Goal: Task Accomplishment & Management: Manage account settings

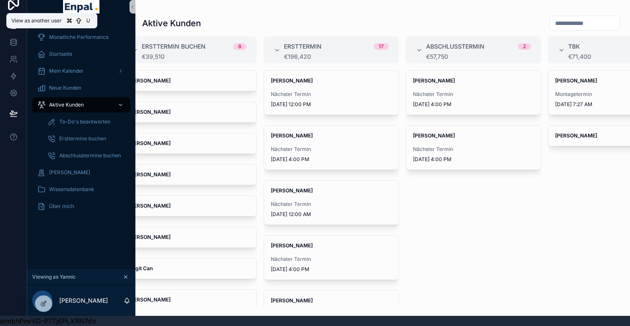
scroll to position [0, 74]
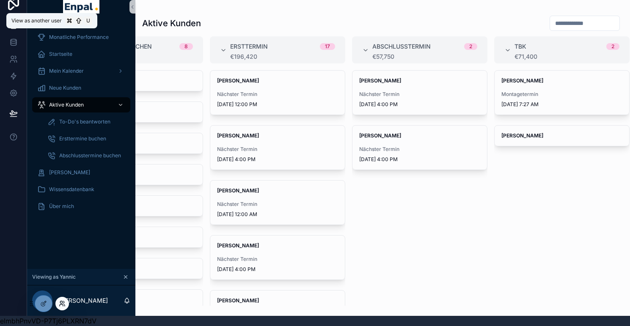
click at [61, 302] on icon at bounding box center [62, 303] width 7 height 7
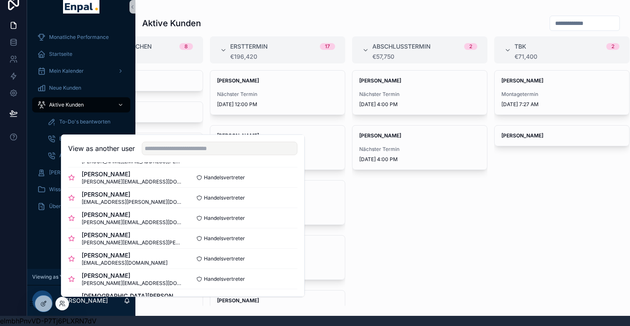
scroll to position [227, 0]
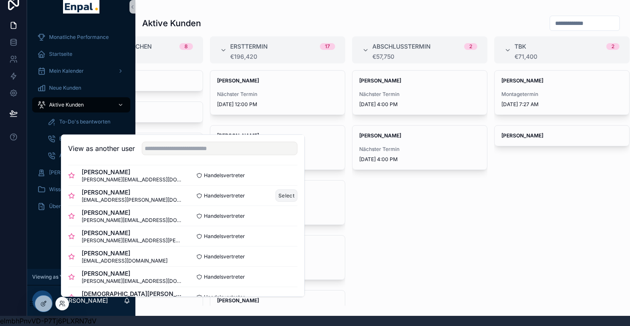
click at [275, 198] on button "Select" at bounding box center [286, 195] width 22 height 12
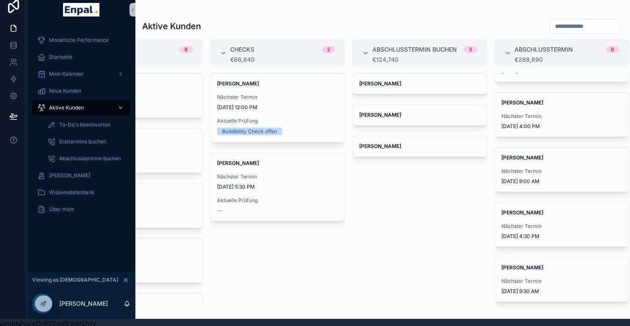
scroll to position [0, 6]
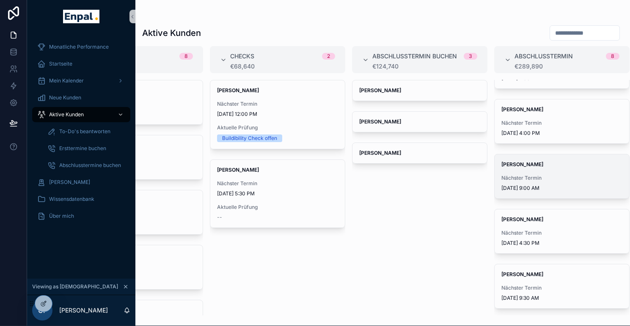
click at [533, 195] on div "Helmut Stoppel Nächster Termin 9/30/2025 9:00 AM" at bounding box center [561, 176] width 134 height 44
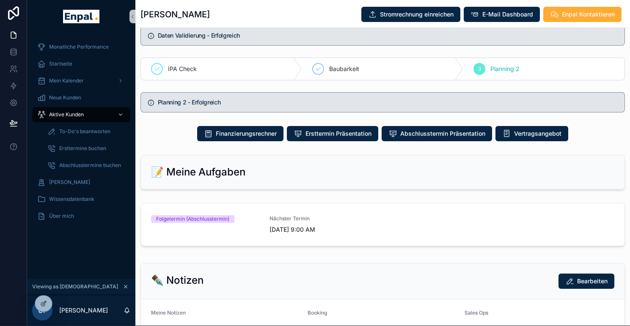
scroll to position [468, 0]
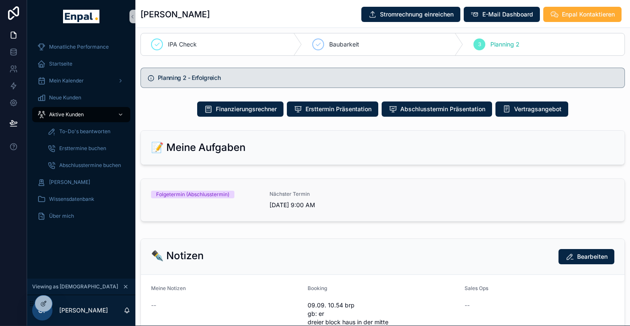
click at [406, 198] on link "Folgetermin (Abschlusstermin) Nächster Termin 9/30/2025 9:00 AM" at bounding box center [382, 200] width 483 height 42
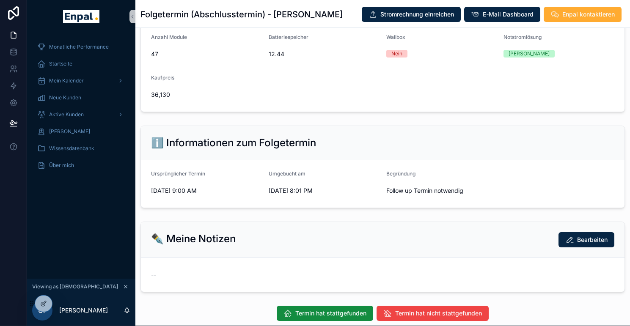
scroll to position [322, 0]
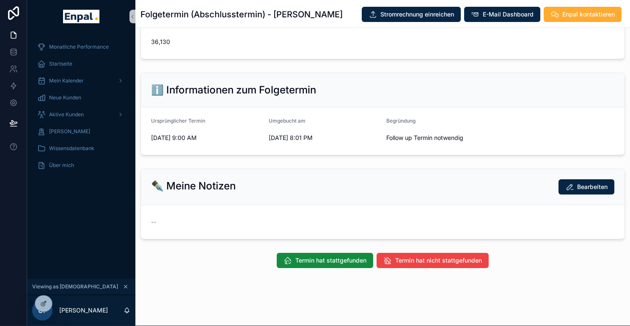
click at [408, 271] on div "Termin hat stattgefunden Termin hat nicht stattgefunden" at bounding box center [382, 260] width 494 height 22
click at [408, 268] on button "Termin hat nicht stattgefunden" at bounding box center [432, 260] width 112 height 15
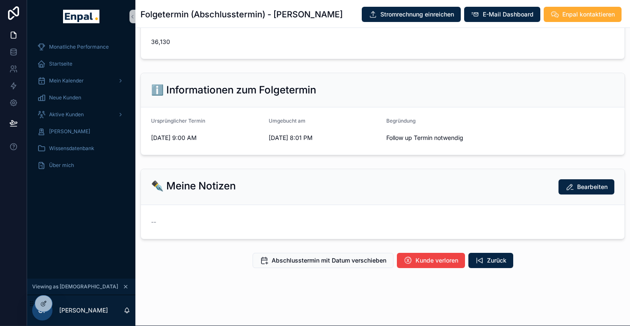
scroll to position [16, 6]
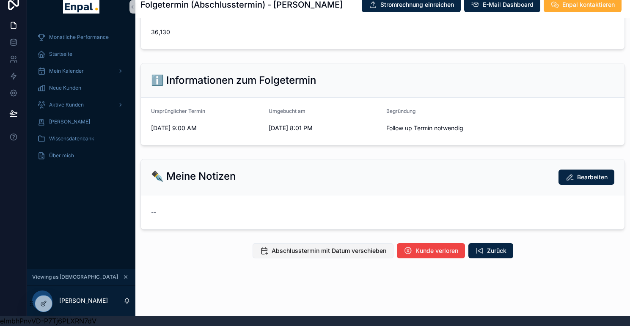
click at [322, 245] on button "Abschlusstermin mit Datum verschieben" at bounding box center [322, 250] width 141 height 15
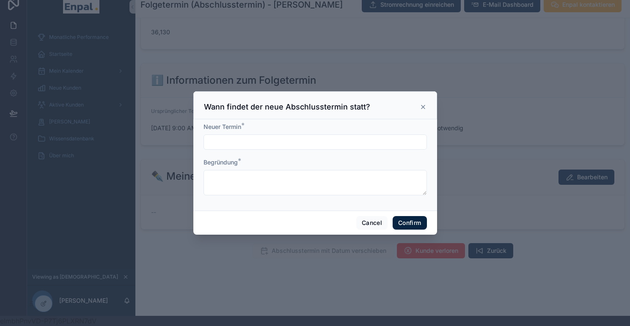
click at [270, 145] on input "text" at bounding box center [315, 142] width 222 height 12
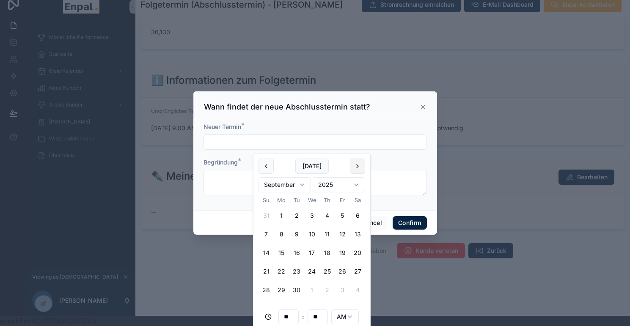
click at [356, 164] on button at bounding box center [357, 166] width 15 height 15
click at [359, 235] on button "11" at bounding box center [357, 234] width 15 height 15
type input "**********"
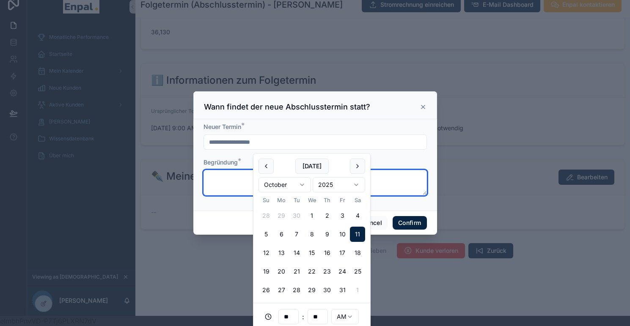
click at [229, 183] on textarea at bounding box center [314, 182] width 223 height 25
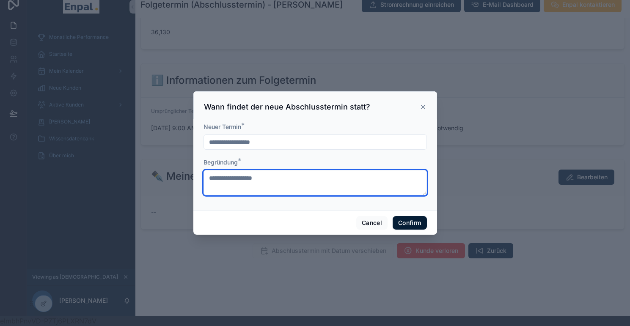
type textarea "**********"
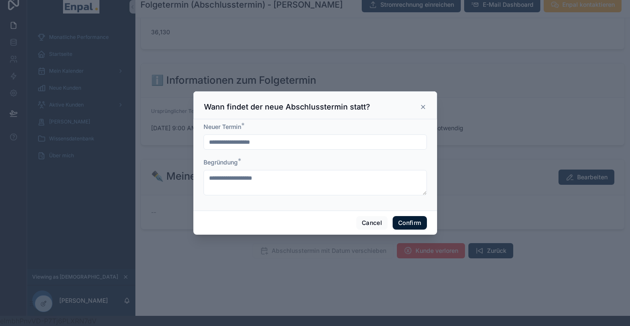
click at [404, 226] on button "Confirm" at bounding box center [409, 223] width 34 height 14
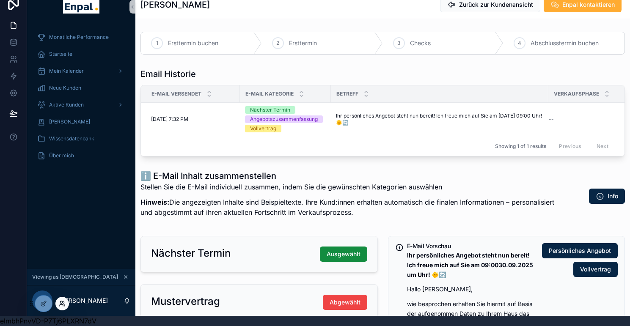
click at [63, 302] on icon at bounding box center [62, 303] width 7 height 7
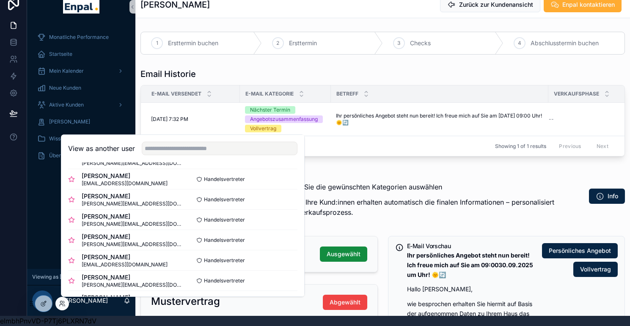
scroll to position [163, 0]
click at [275, 196] on button "Select" at bounding box center [286, 199] width 22 height 12
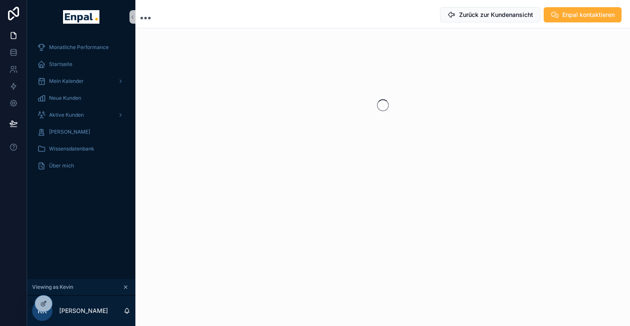
scroll to position [16, 6]
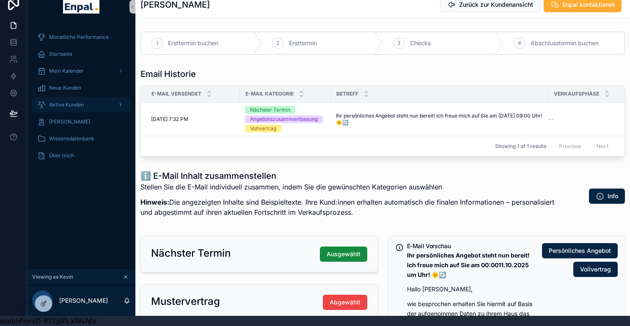
click at [78, 98] on div "Aktive Kunden" at bounding box center [81, 105] width 88 height 14
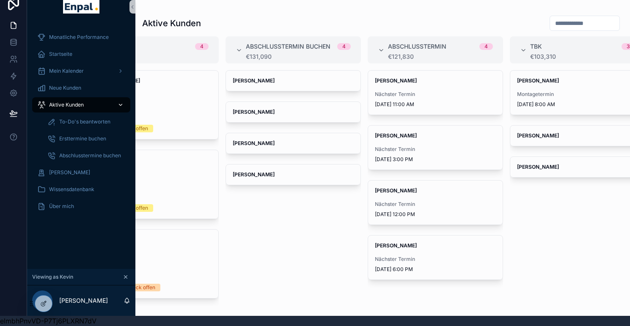
scroll to position [0, 359]
